Goal: Transaction & Acquisition: Purchase product/service

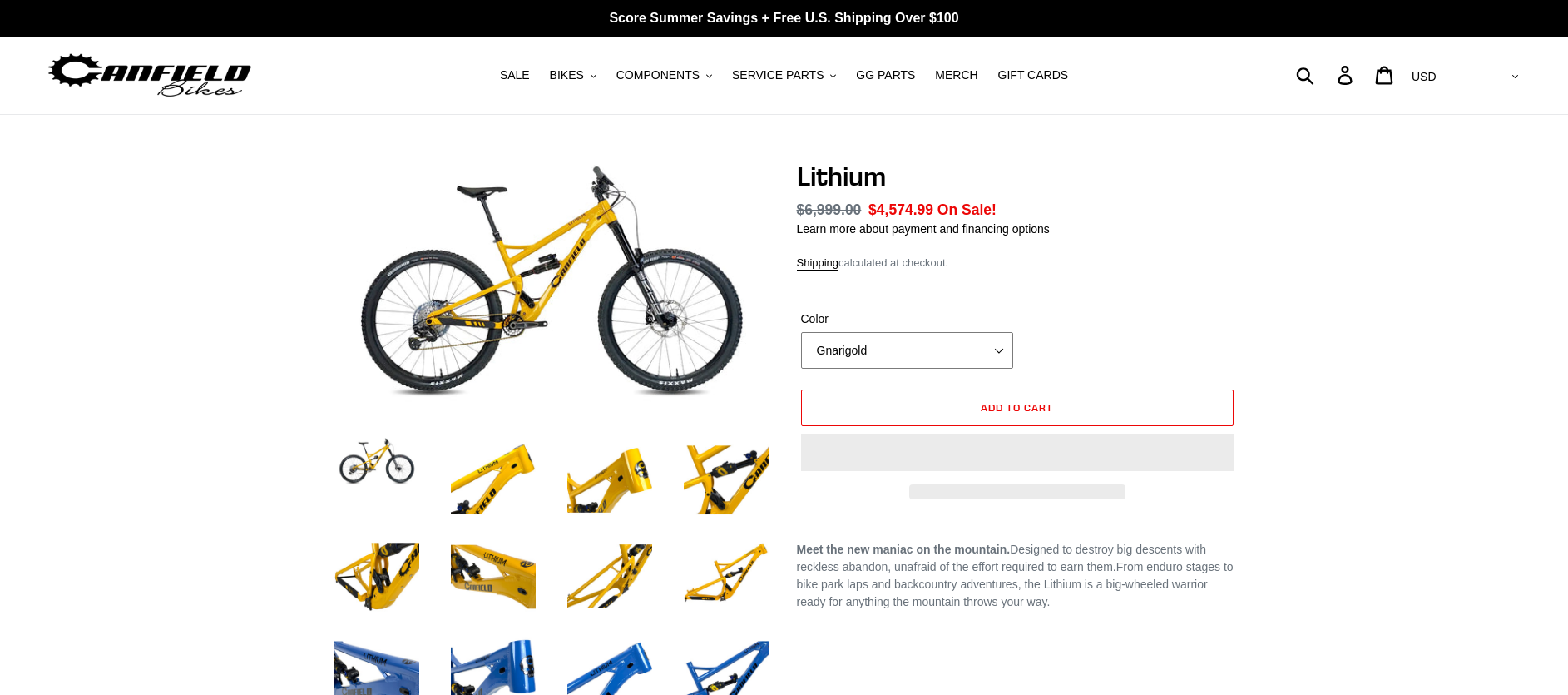
click at [938, 365] on select "Gnarigold Blue Velvet Stealth Black" at bounding box center [907, 350] width 212 height 36
select select "Stealth Black"
click at [801, 332] on select "Gnarigold Blue Velvet Stealth Black" at bounding box center [907, 350] width 212 height 36
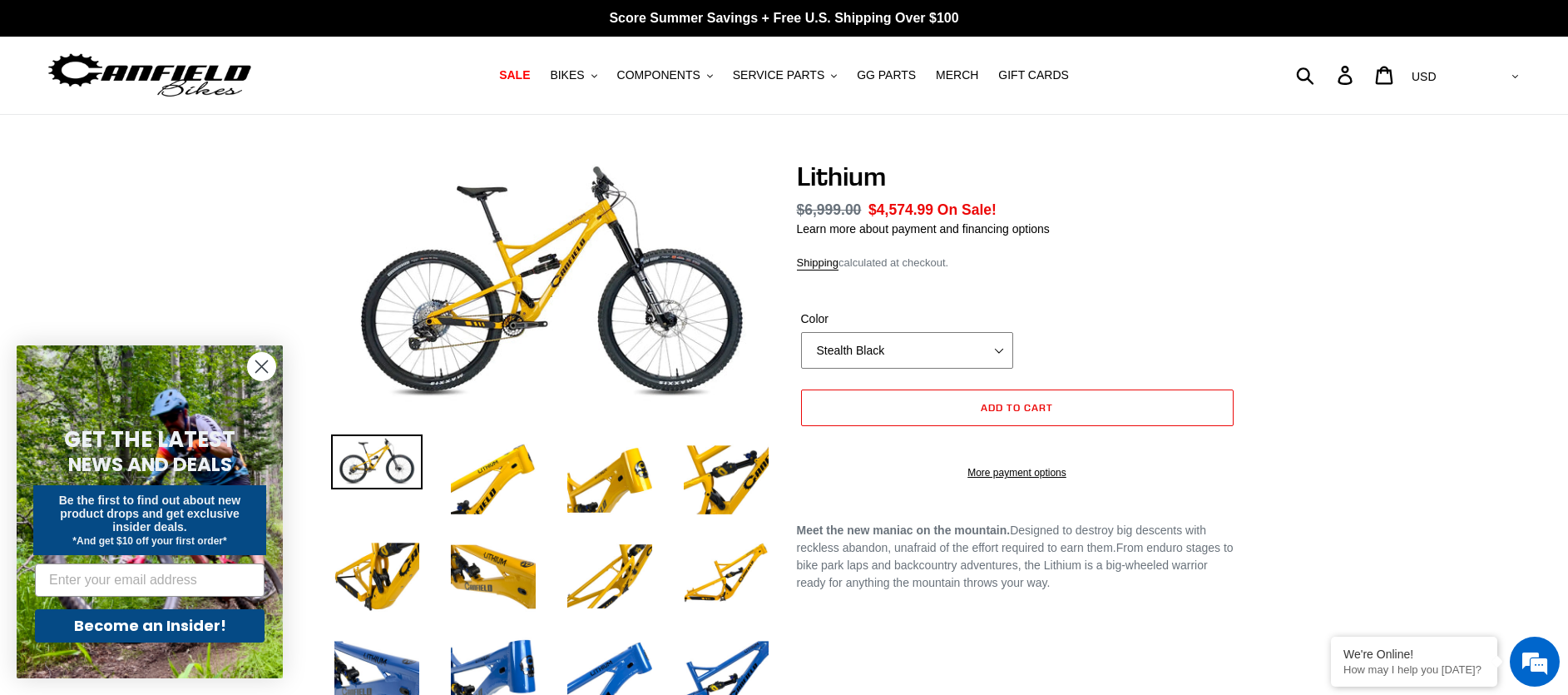
select select "highest-rating"
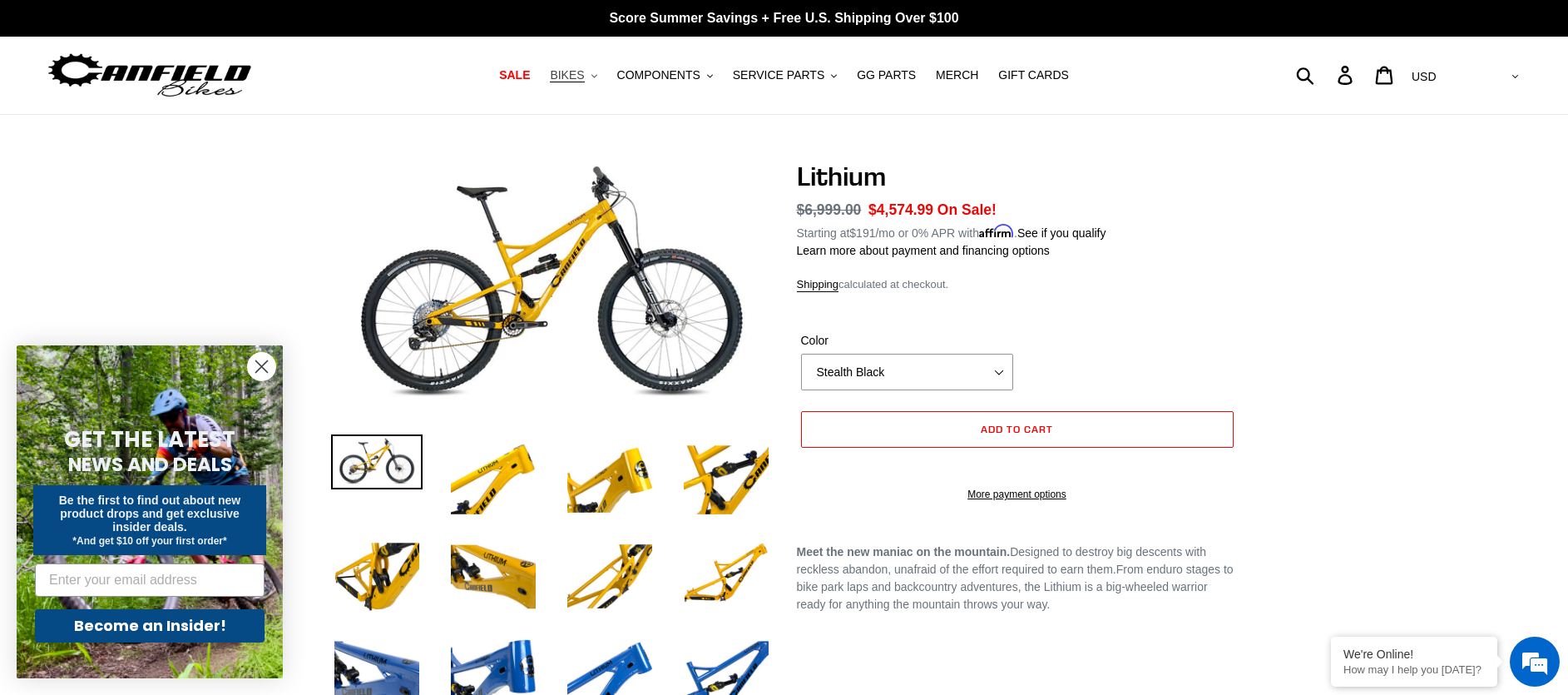
click at [584, 72] on span "BIKES" at bounding box center [566, 75] width 35 height 14
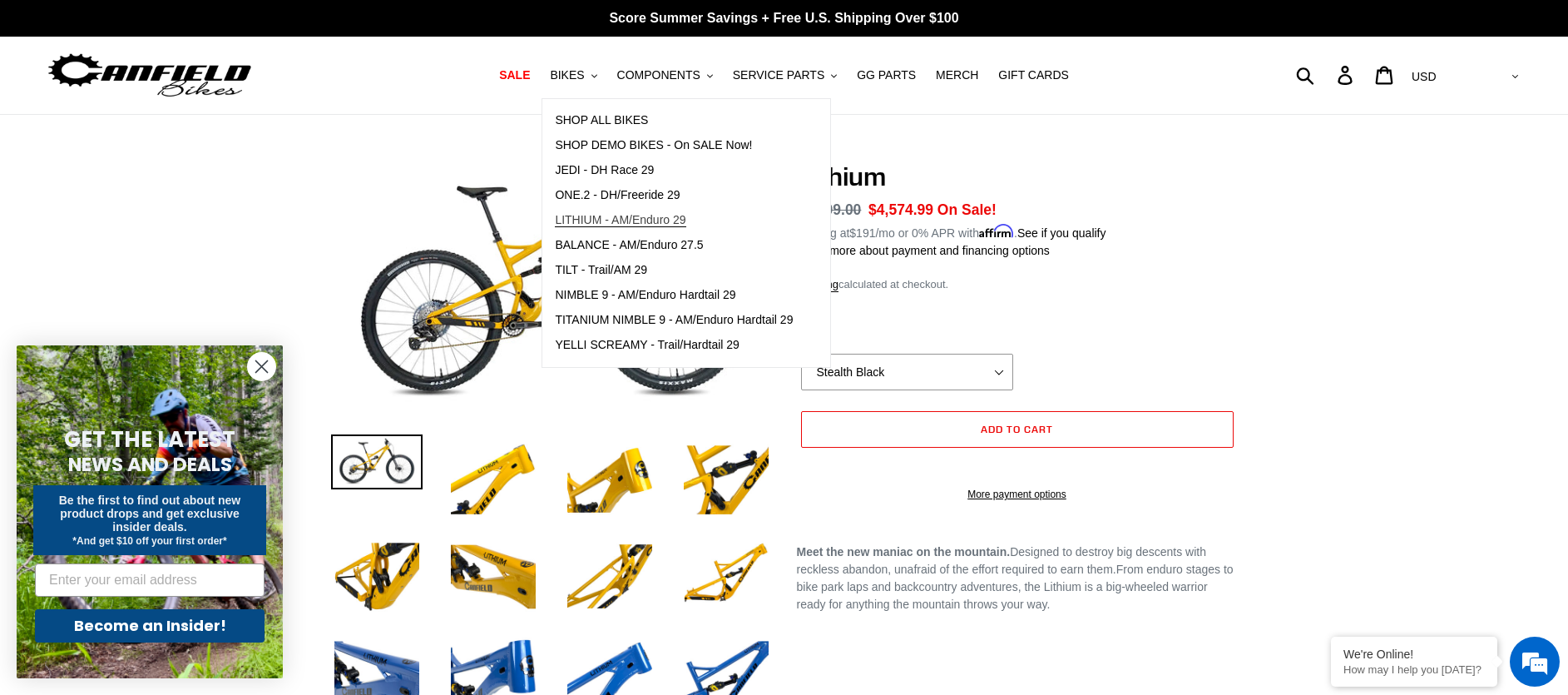
click at [605, 220] on span "LITHIUM - AM/Enduro 29" at bounding box center [620, 219] width 131 height 14
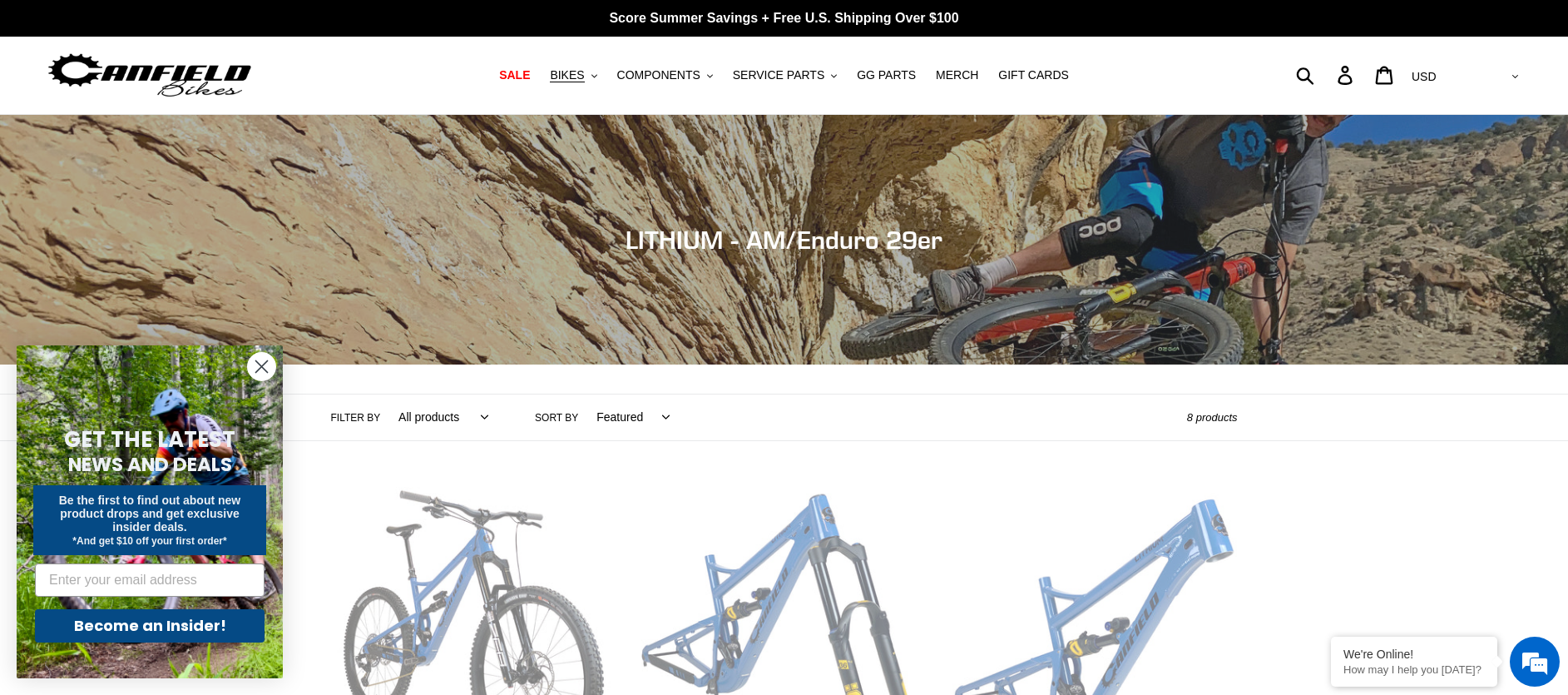
click at [269, 365] on circle "Close dialog" at bounding box center [261, 366] width 27 height 27
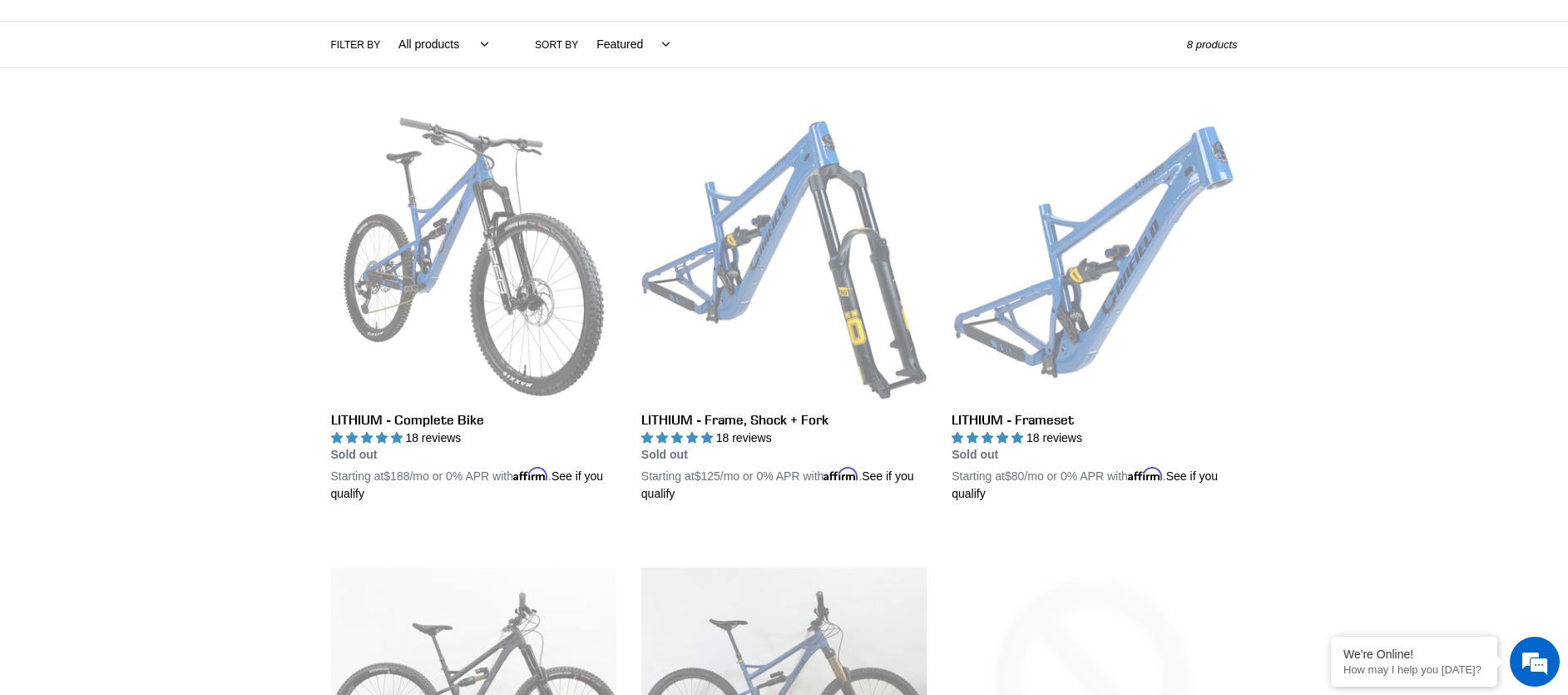
scroll to position [360, 0]
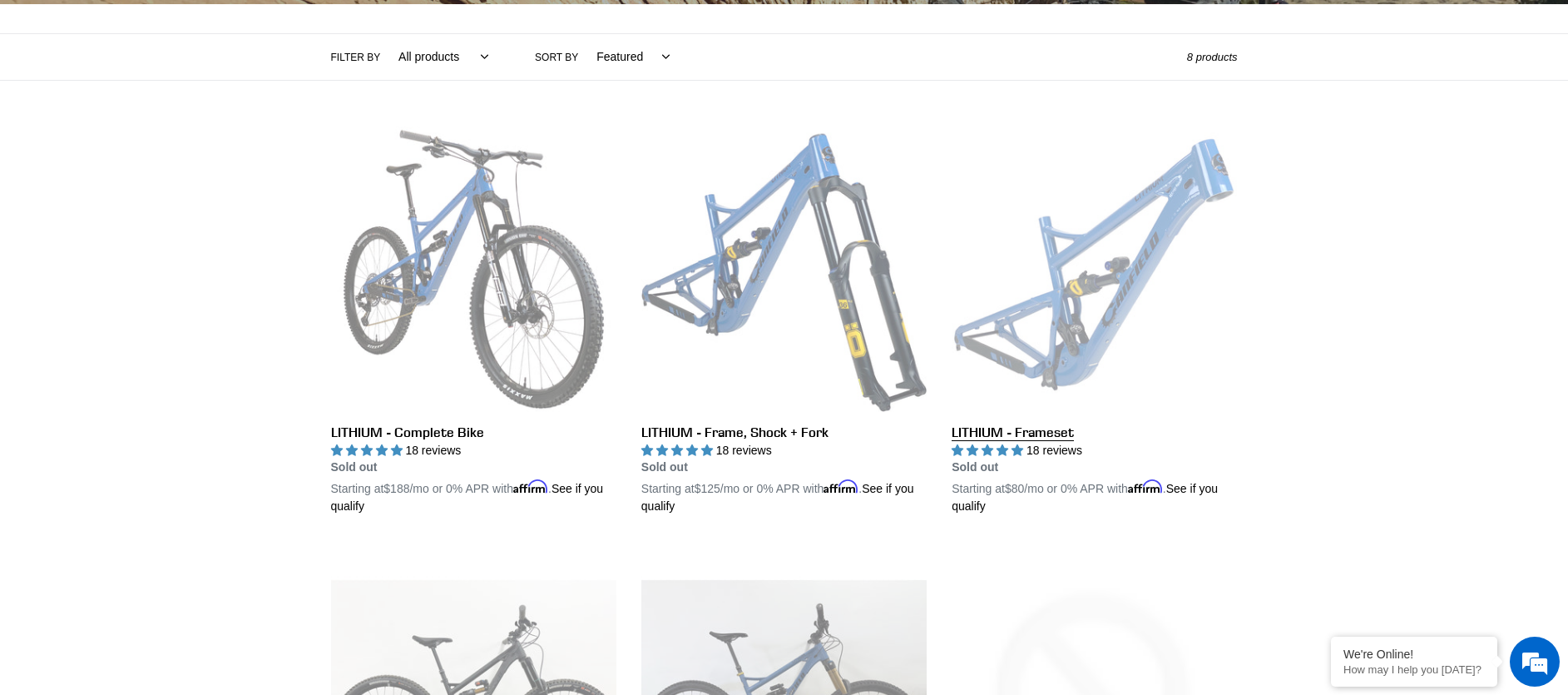
click at [1014, 299] on link "LITHIUM - Frameset" at bounding box center [1094, 321] width 285 height 389
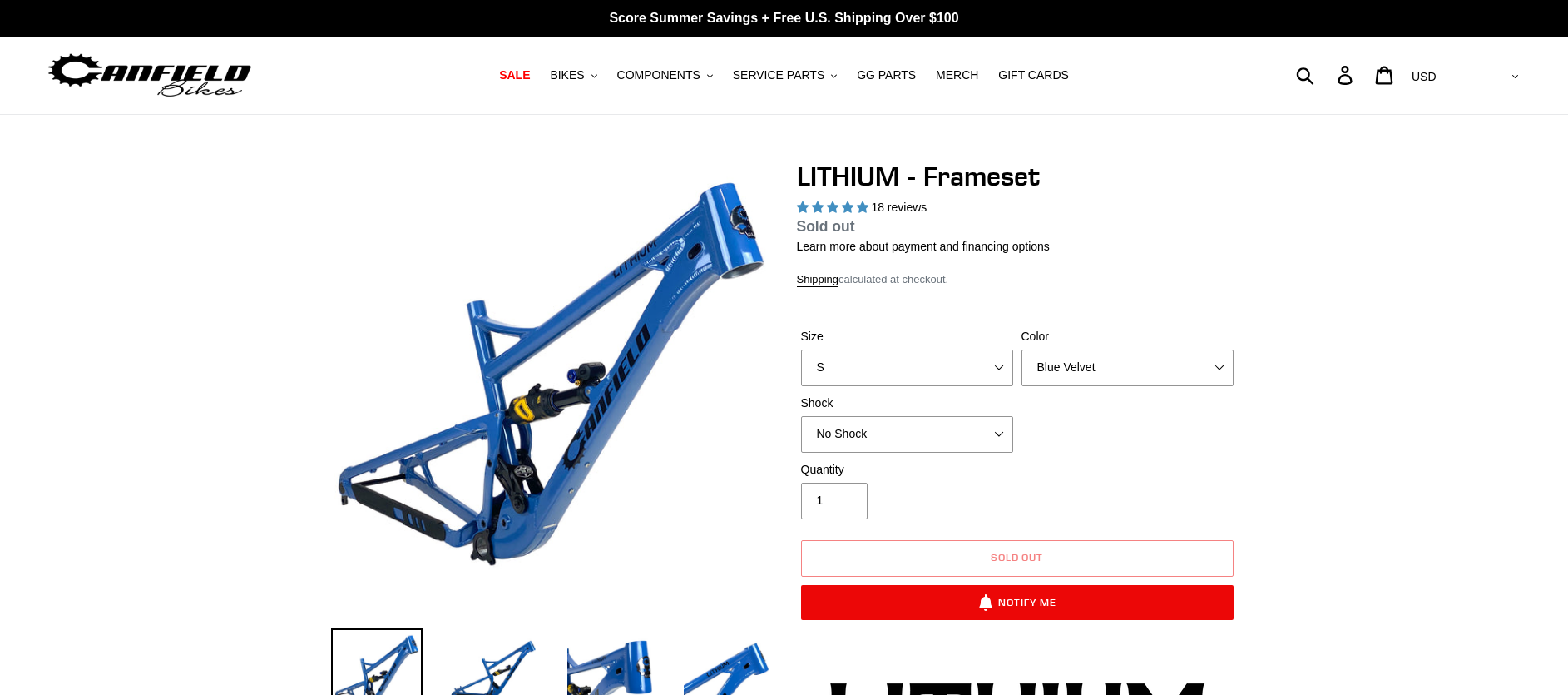
select select "highest-rating"
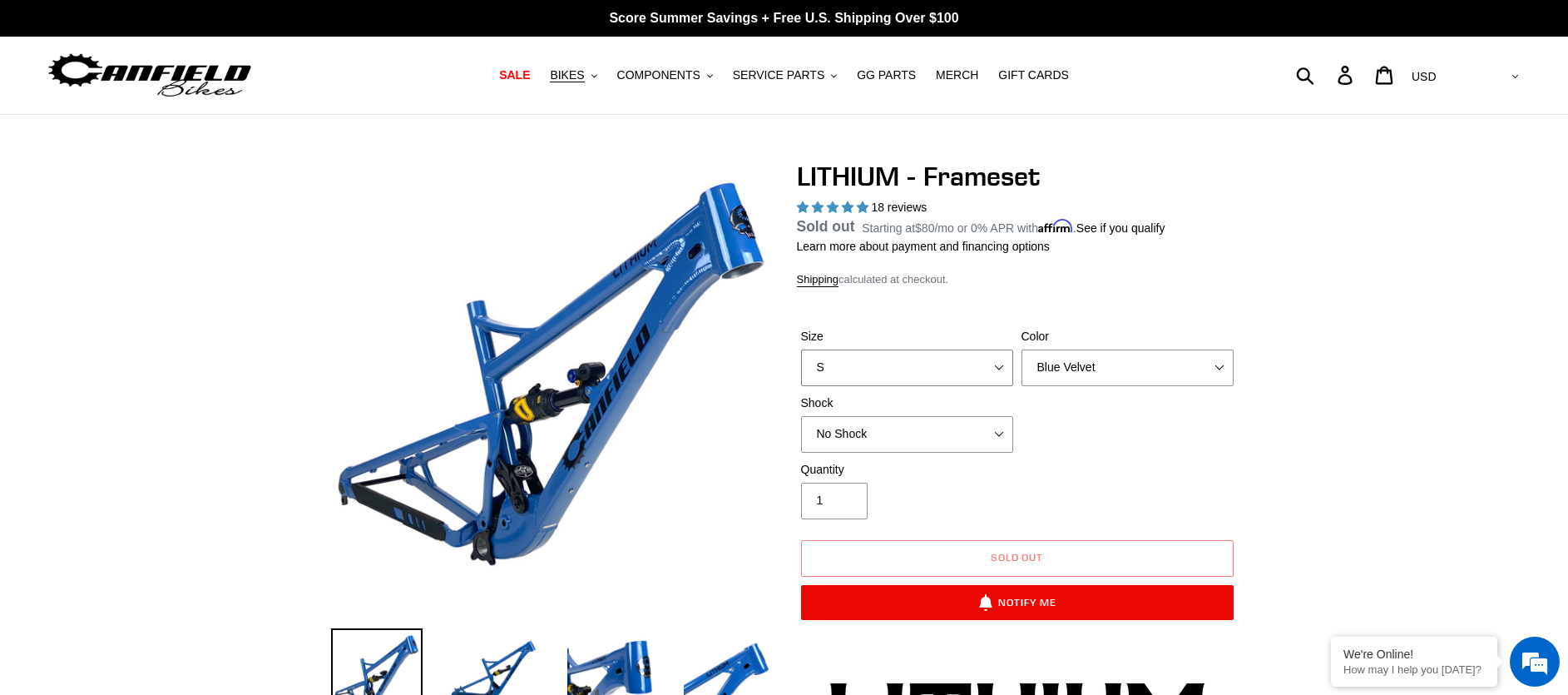
click at [994, 358] on select "S M L XL" at bounding box center [907, 368] width 212 height 36
select select "L"
click at [801, 368] on select "S M L XL" at bounding box center [907, 368] width 212 height 36
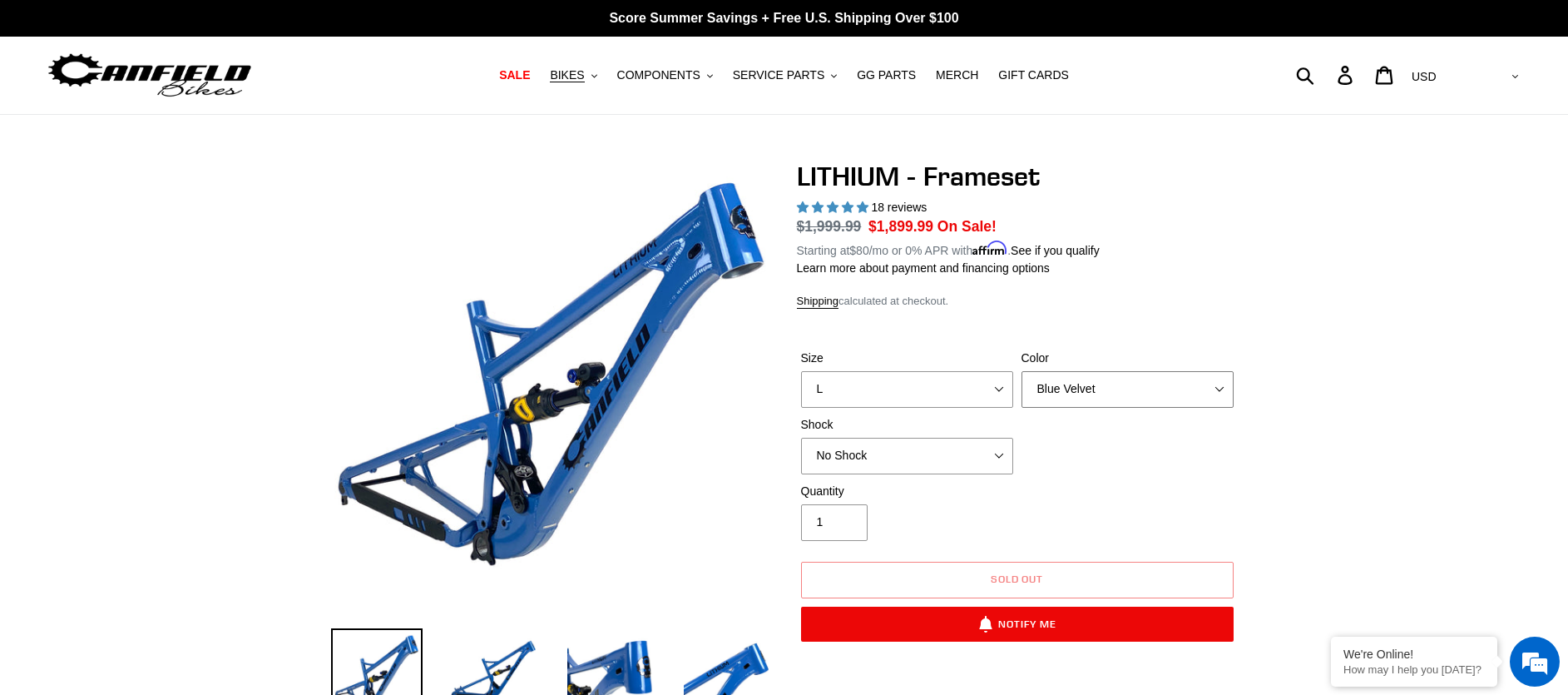
click at [1091, 396] on select "Blue Velvet Stealth Black" at bounding box center [1127, 389] width 212 height 36
select select "Stealth Black"
click at [1021, 371] on select "Blue Velvet Stealth Black" at bounding box center [1127, 389] width 212 height 36
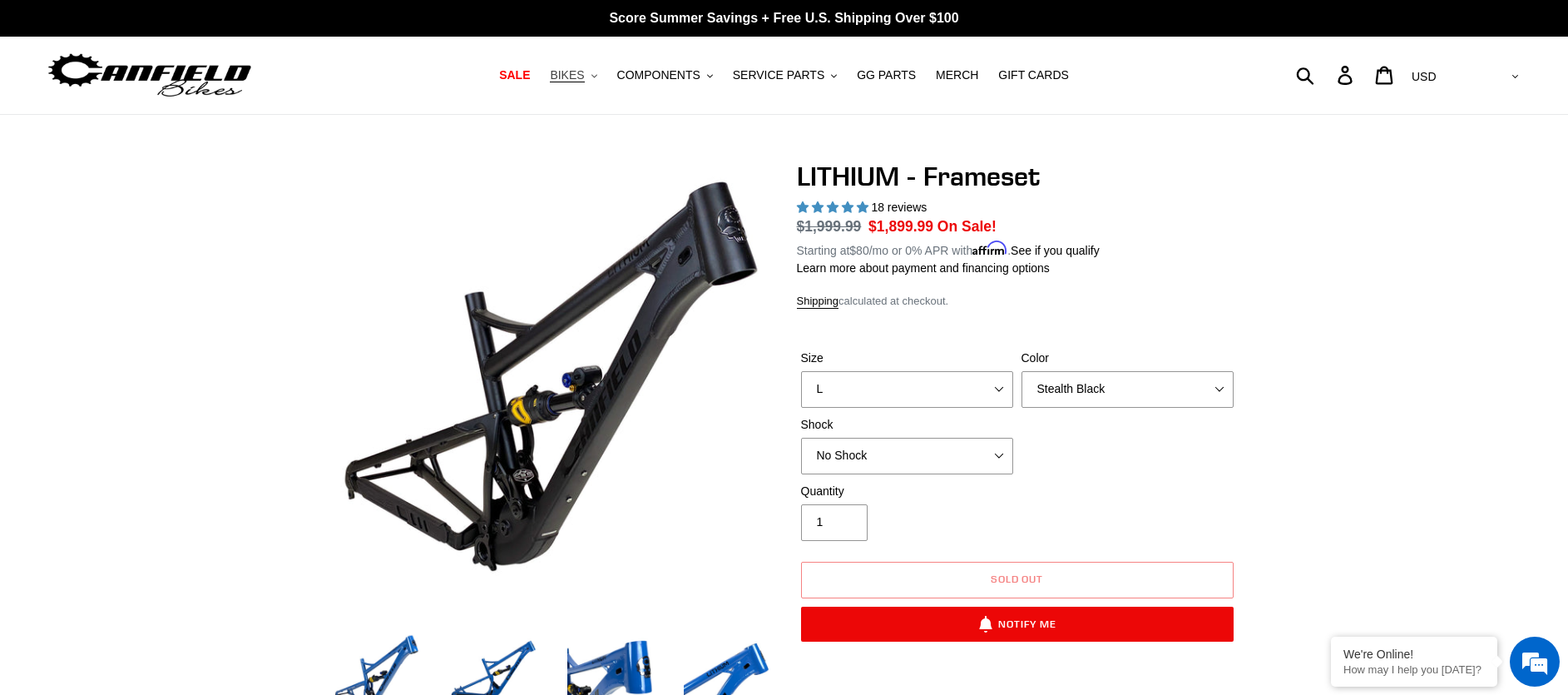
click at [594, 74] on button "BIKES .cls-1{fill:#231f20}" at bounding box center [574, 76] width 63 height 22
click at [530, 77] on span "SALE" at bounding box center [514, 75] width 31 height 14
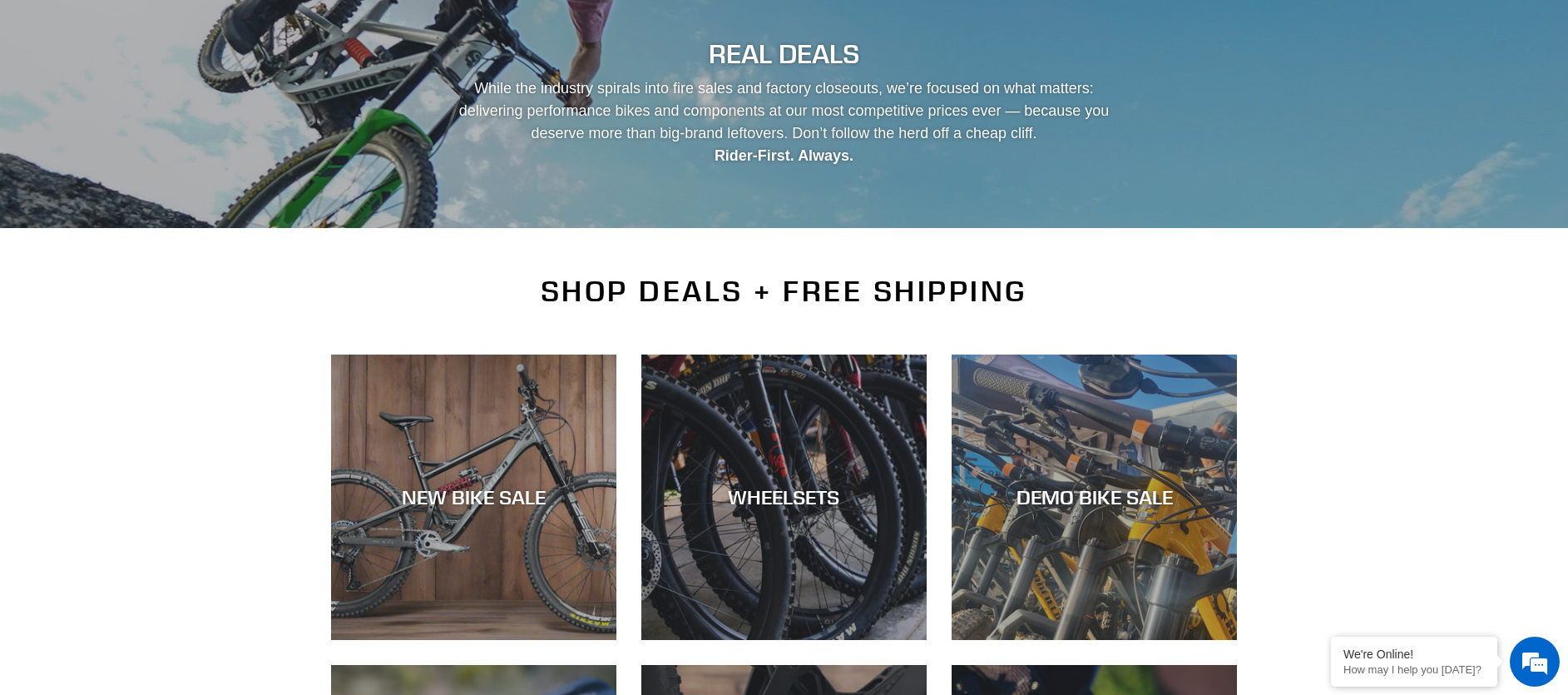
scroll to position [225, 0]
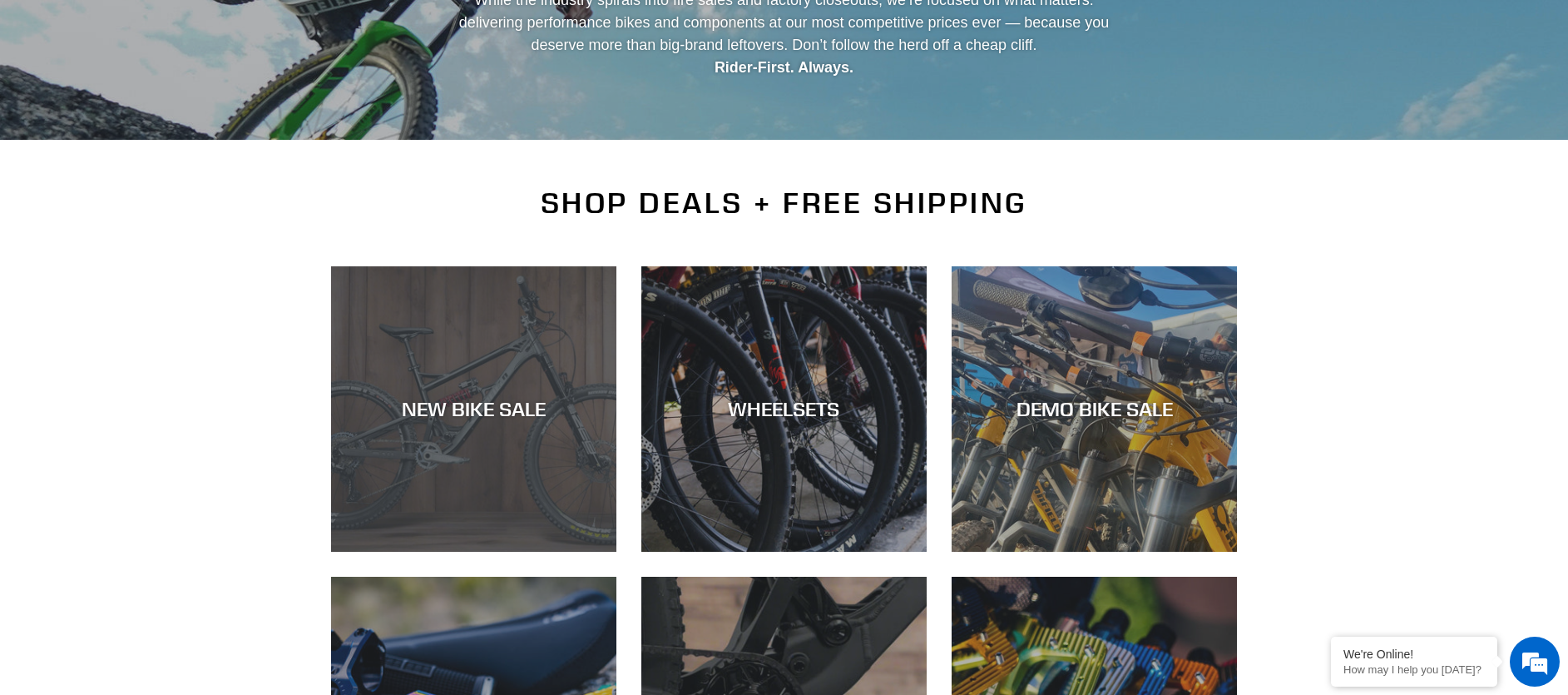
click at [524, 551] on div "NEW BIKE SALE" at bounding box center [474, 551] width 285 height 0
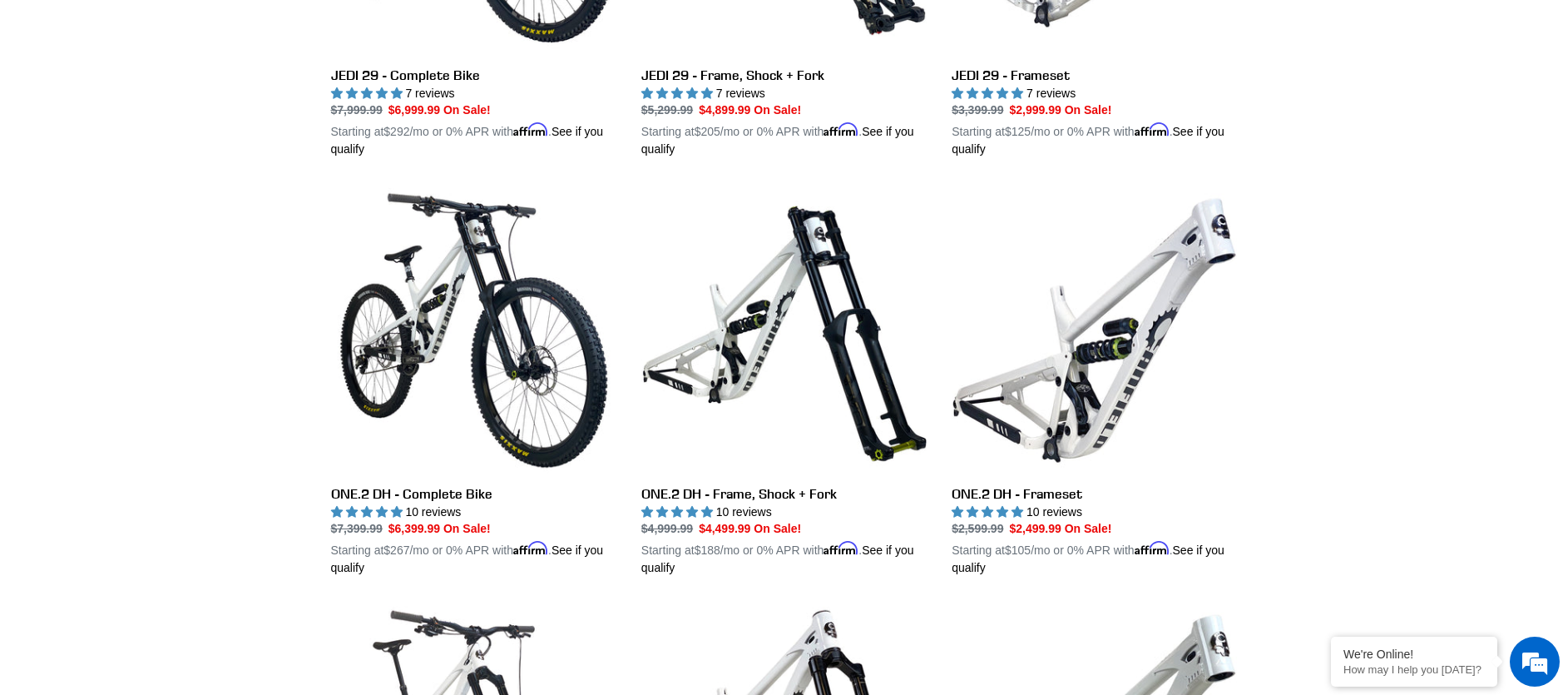
scroll to position [181, 0]
